Goal: Information Seeking & Learning: Find contact information

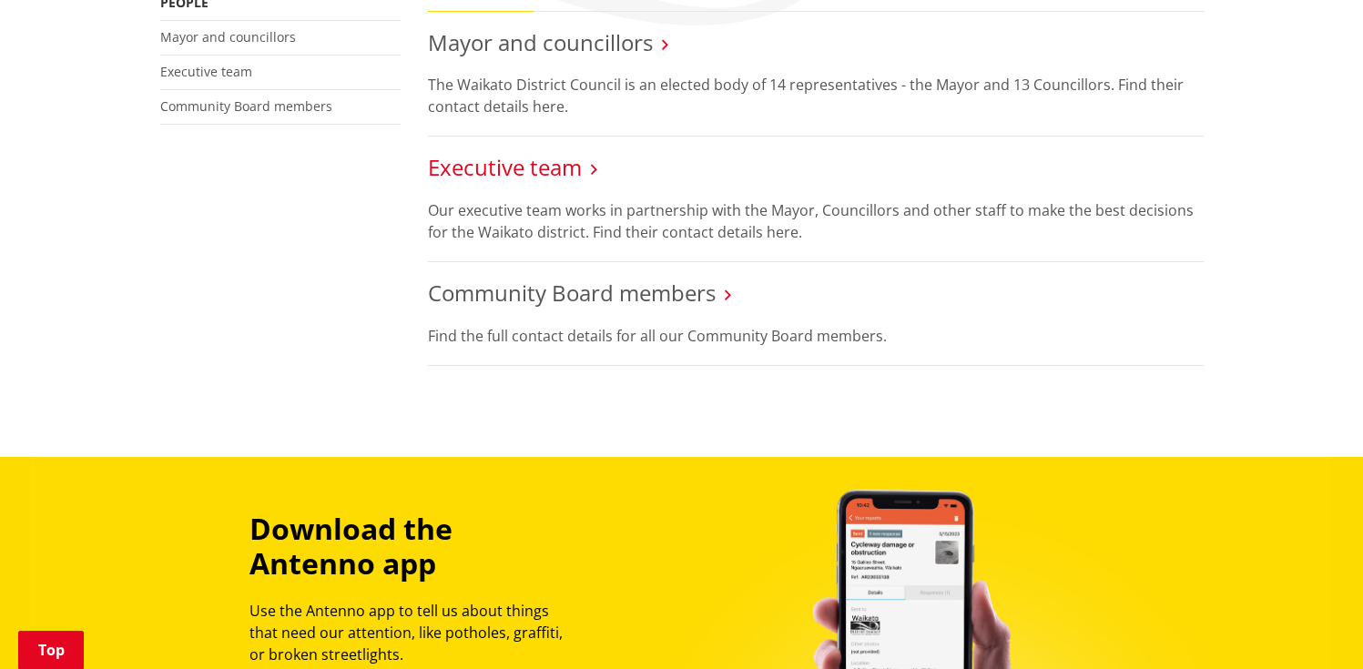
scroll to position [306, 0]
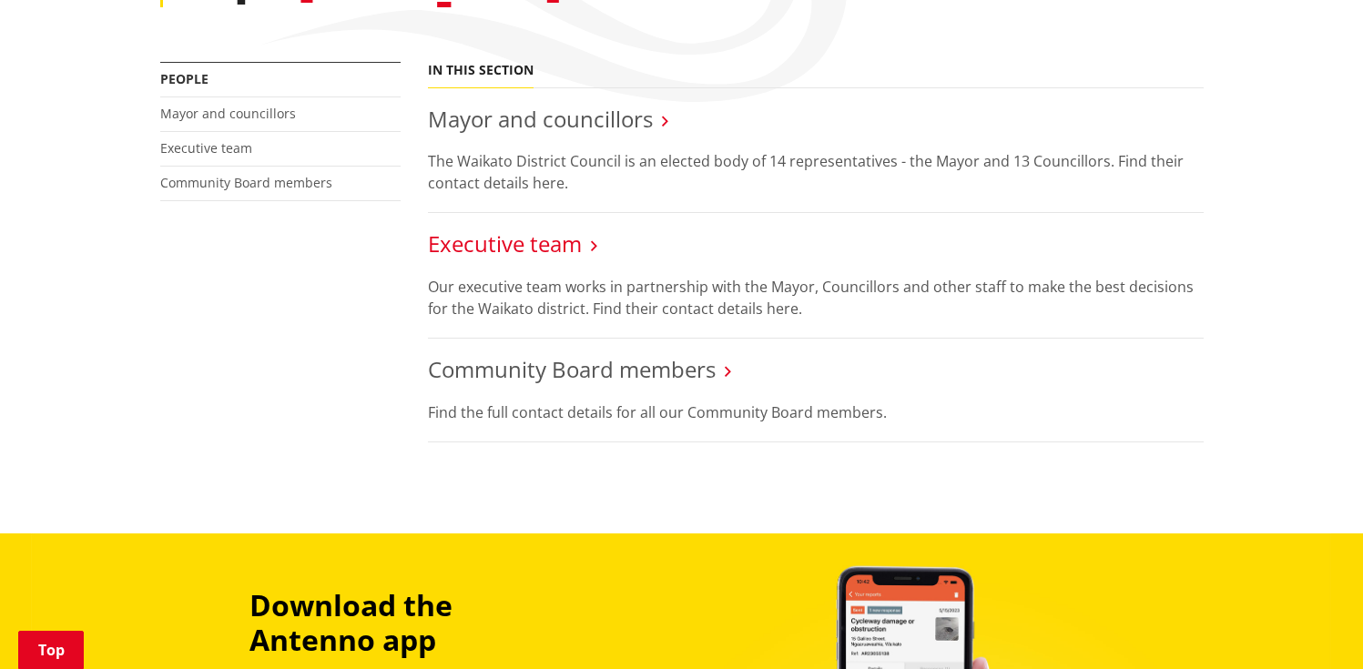
click at [536, 244] on link "Executive team" at bounding box center [505, 244] width 154 height 30
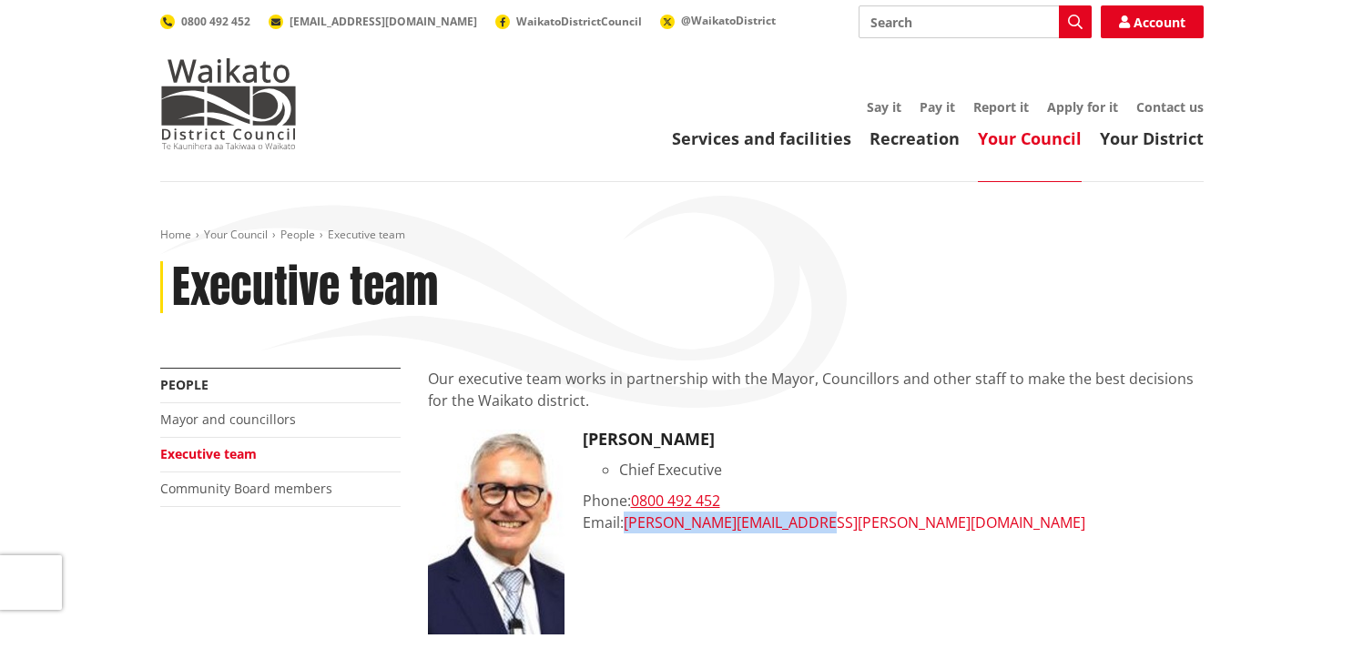
drag, startPoint x: 849, startPoint y: 530, endPoint x: 627, endPoint y: 525, distance: 222.3
click at [626, 525] on div "Email: craig.hobbs@waidc.govt.nz" at bounding box center [893, 523] width 621 height 22
copy link "craig.hobbs@waidc.govt.nz"
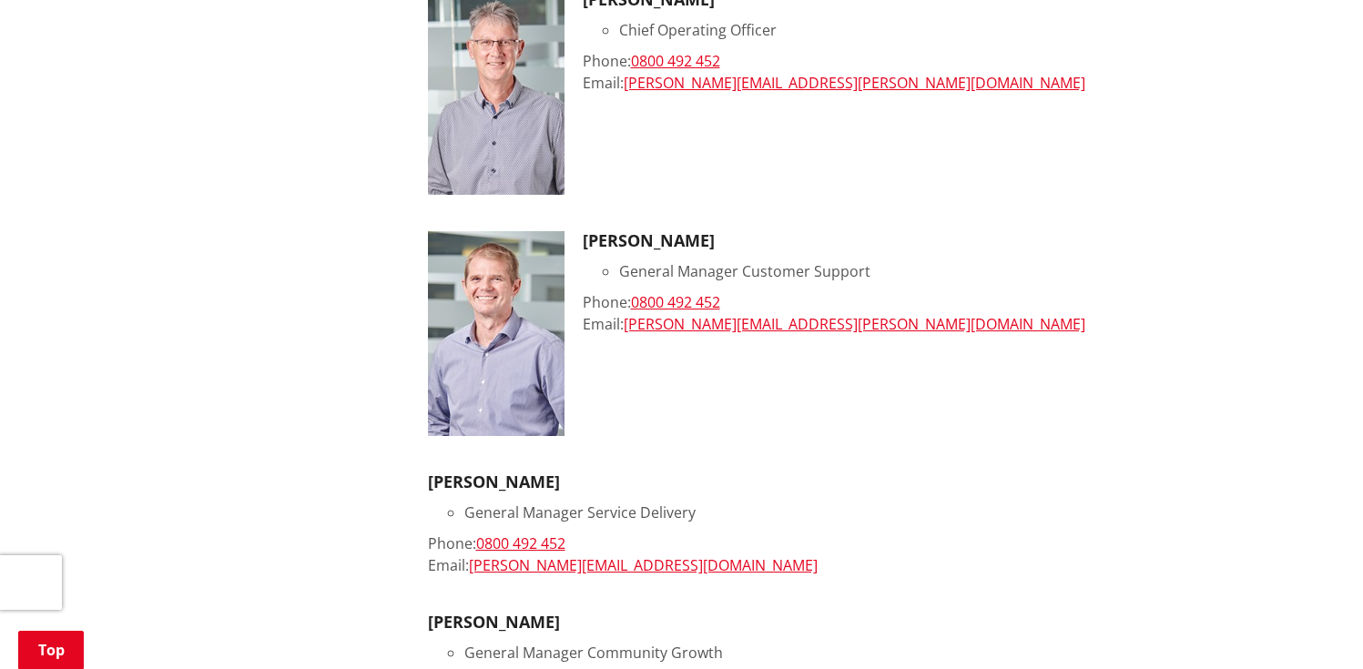
scroll to position [682, 0]
click at [893, 341] on div "Roger MacCulloch General Manager Customer Support Phone: 0800 492 452 Email: ro…" at bounding box center [893, 332] width 621 height 205
